Goal: Communication & Community: Answer question/provide support

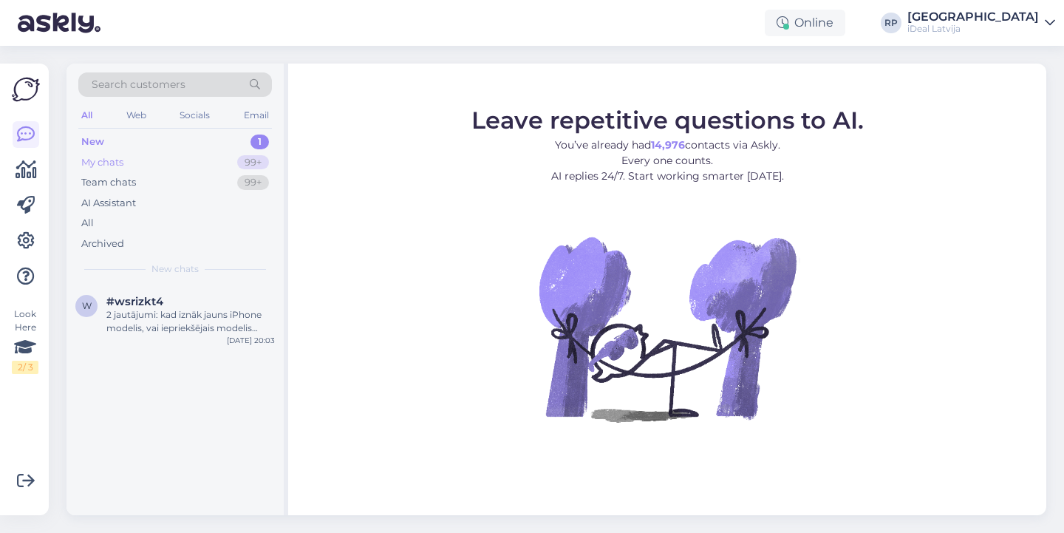
click at [195, 160] on div "My chats 99+" at bounding box center [175, 162] width 194 height 21
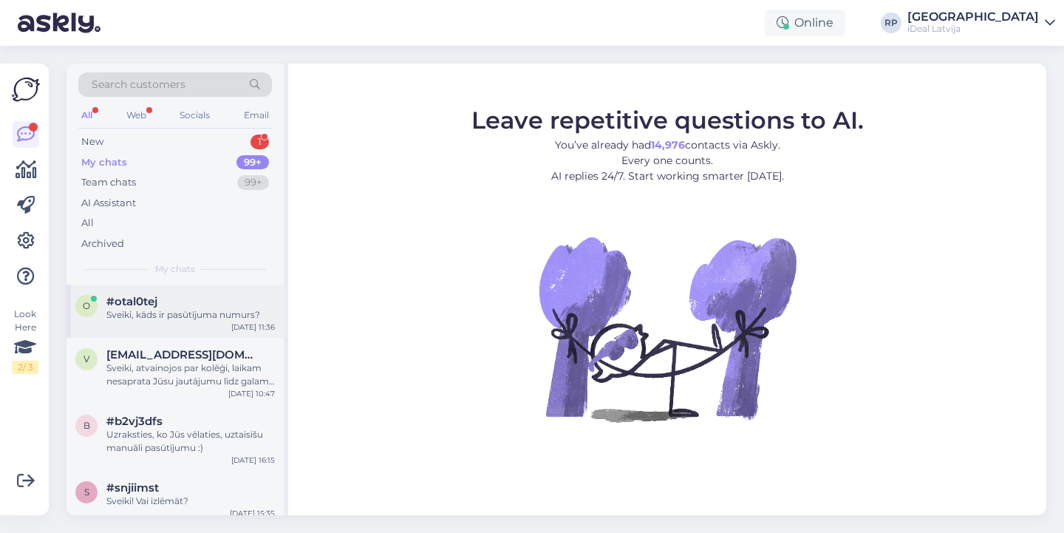
click at [240, 312] on div "Sveiki, kāds ir pasūtījuma numurs?" at bounding box center [190, 314] width 168 height 13
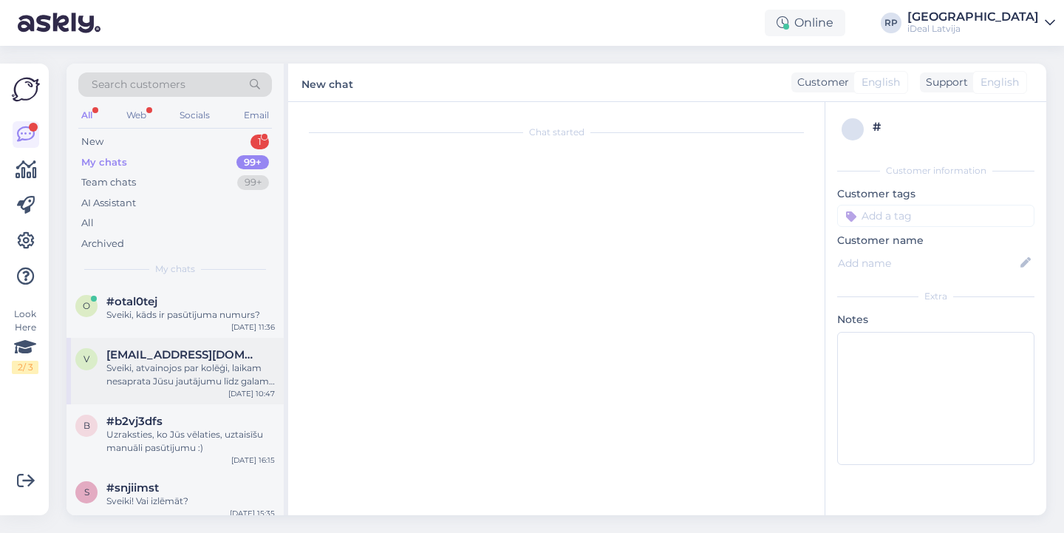
click at [210, 362] on div "Sveiki, atvainojos par kolēģi, laikam nesaprata Jūsu jautājumu līdz galam. Jā š…" at bounding box center [190, 374] width 168 height 27
click at [259, 375] on div "Sveiki, atvainojos par kolēģi, laikam nesaprata Jūsu jautājumu līdz galam. Jā š…" at bounding box center [190, 374] width 168 height 27
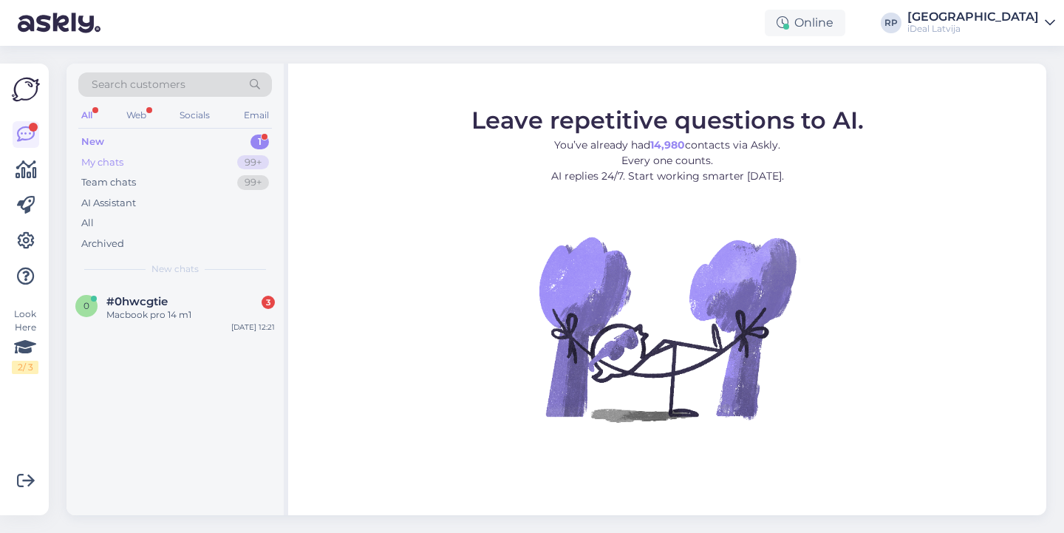
click at [230, 157] on div "My chats 99+" at bounding box center [175, 162] width 194 height 21
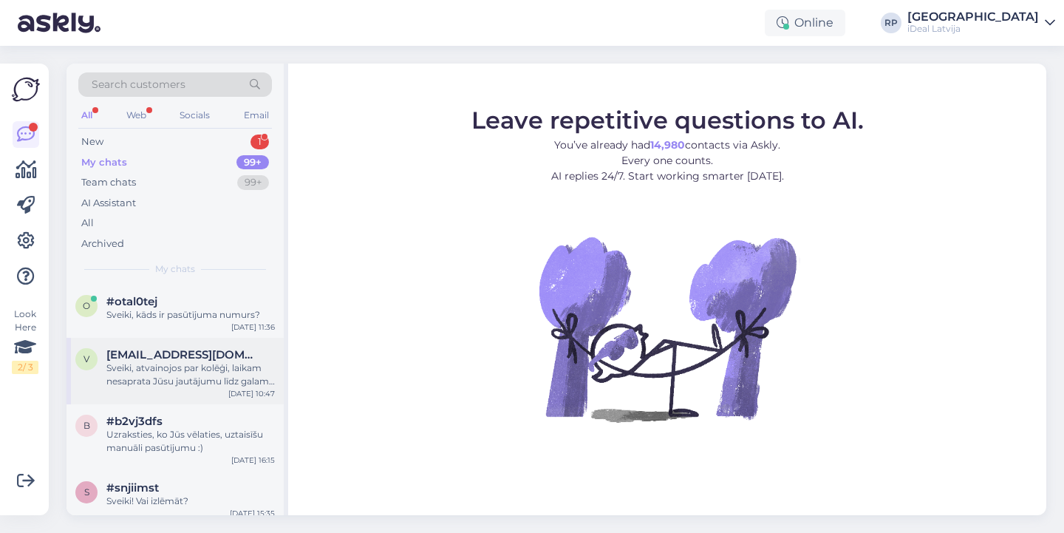
click at [219, 369] on div "Sveiki, atvainojos par kolēģi, laikam nesaprata Jūsu jautājumu līdz galam. Jā š…" at bounding box center [190, 374] width 168 height 27
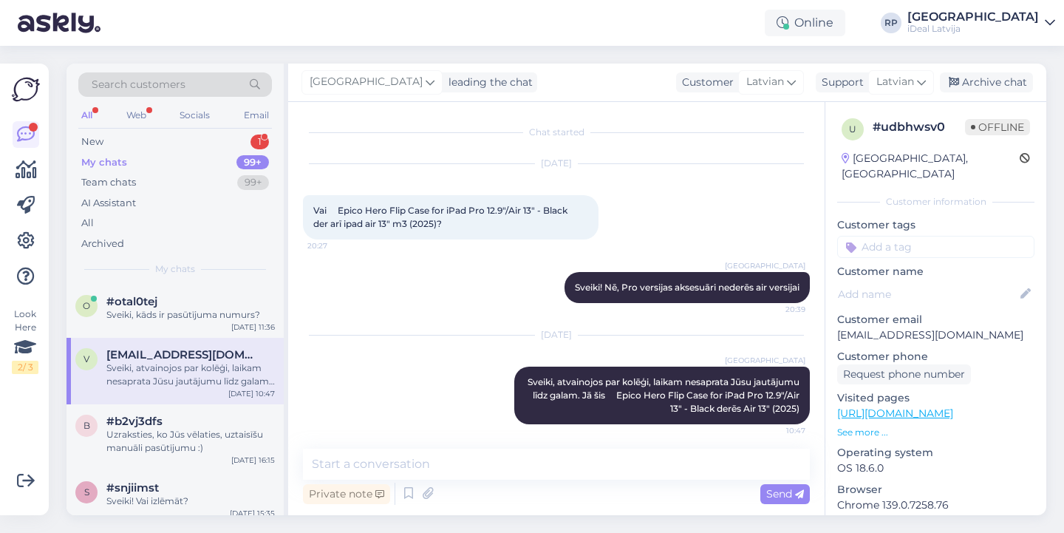
scroll to position [5, 0]
